Goal: Find contact information: Find contact information

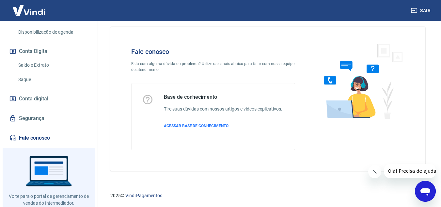
scroll to position [220, 0]
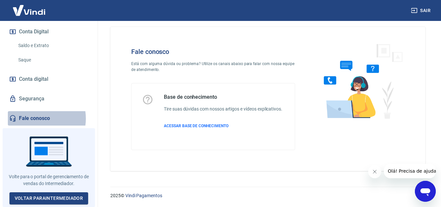
click at [34, 121] on link "Fale conosco" at bounding box center [49, 118] width 82 height 14
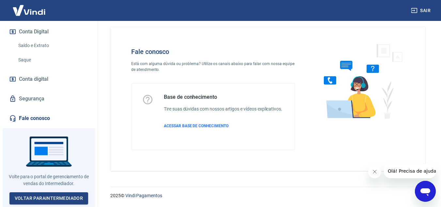
click at [54, 121] on link "Fale conosco" at bounding box center [49, 118] width 82 height 14
click at [427, 191] on icon "Abrir janela de mensagens" at bounding box center [426, 192] width 10 height 8
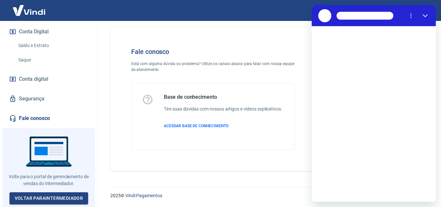
scroll to position [0, 0]
